Goal: Find specific page/section: Find specific page/section

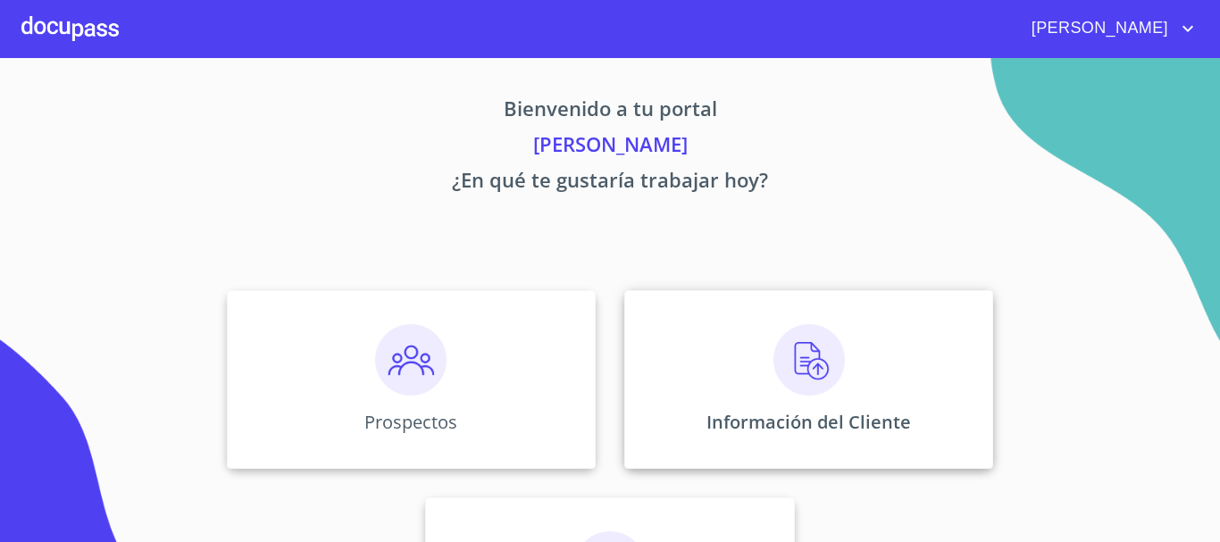
click at [804, 364] on img at bounding box center [808, 359] width 71 height 71
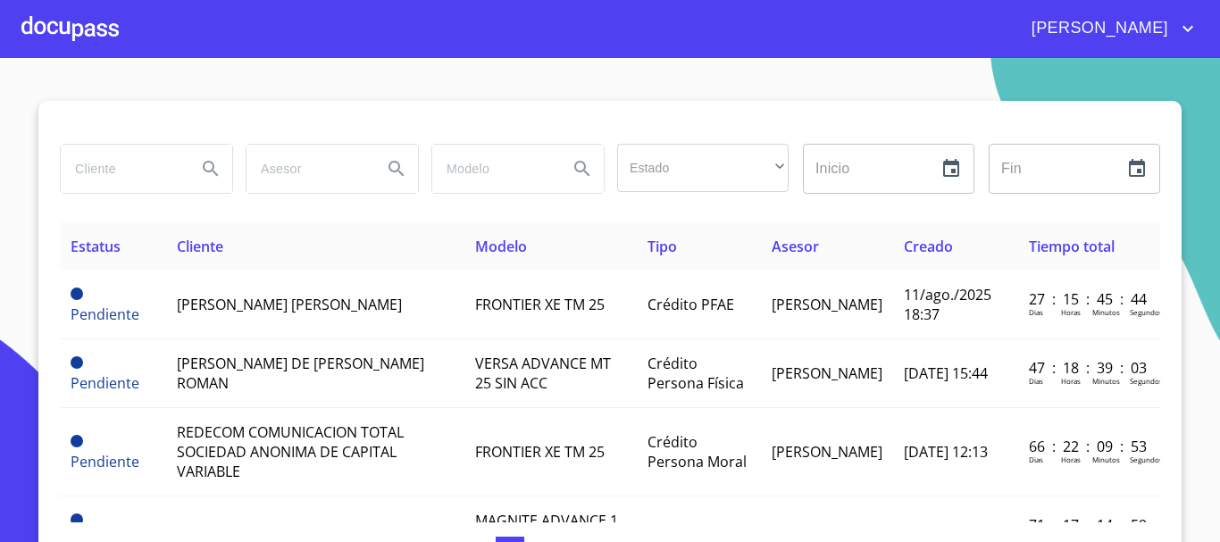
click at [129, 156] on input "search" at bounding box center [121, 169] width 121 height 48
type input "[PERSON_NAME]"
click at [214, 169] on icon "Search" at bounding box center [210, 168] width 21 height 21
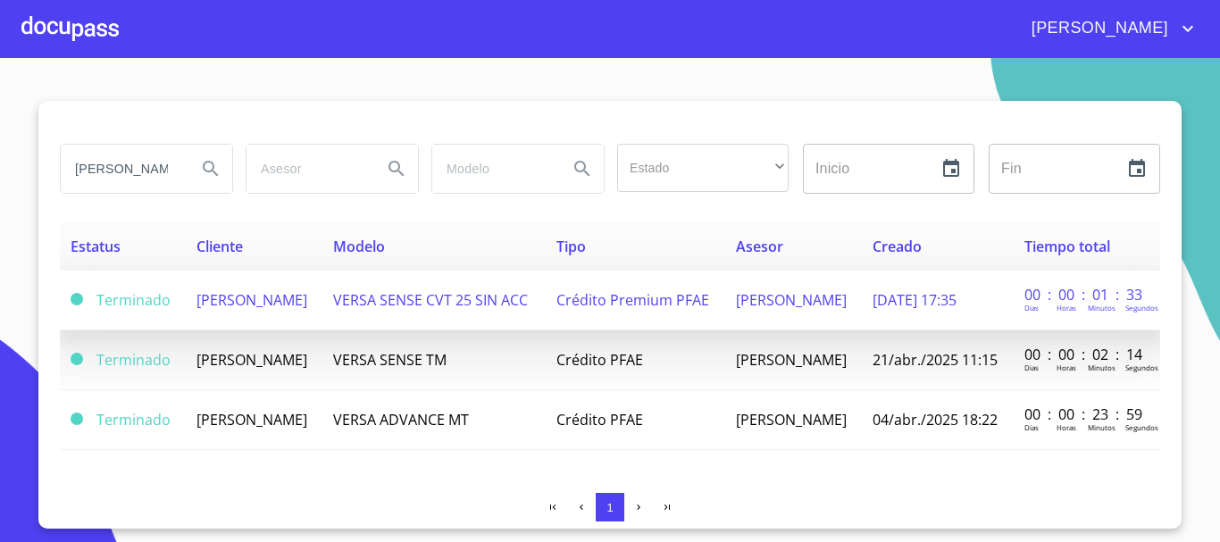
click at [254, 299] on span "[PERSON_NAME]" at bounding box center [251, 300] width 111 height 20
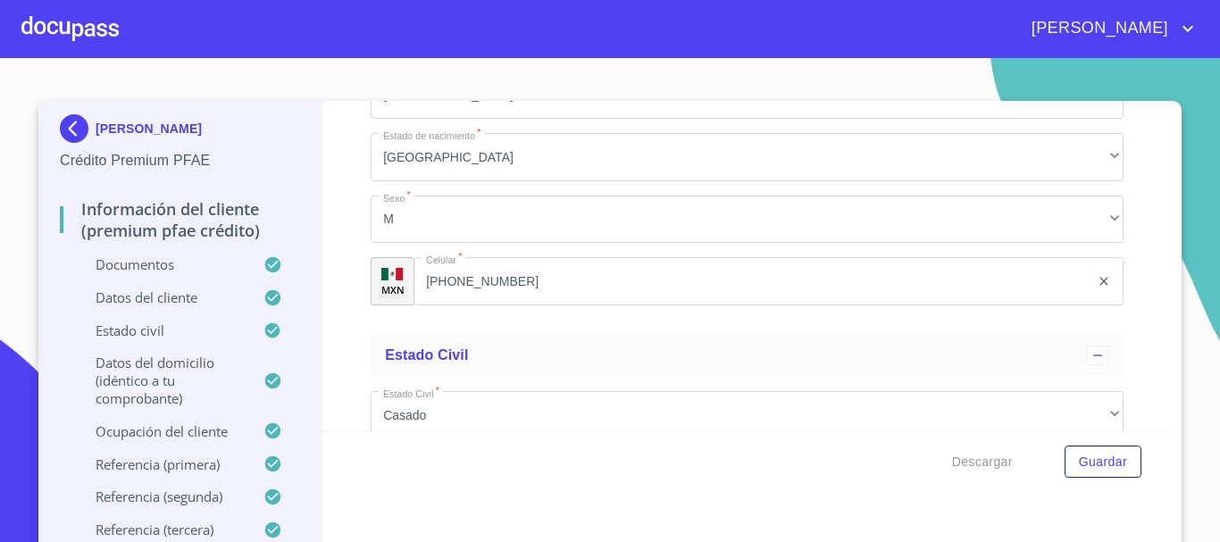
scroll to position [4811, 0]
